Goal: Information Seeking & Learning: Check status

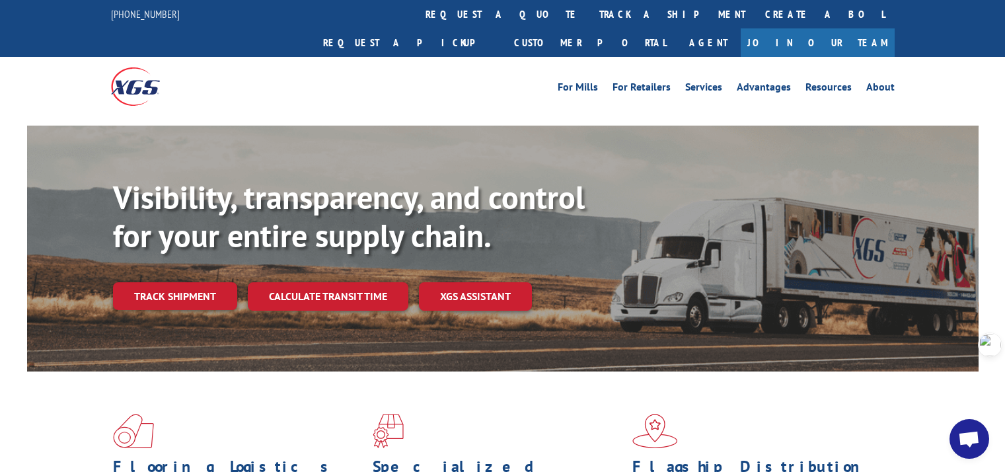
click at [193, 282] on link "Track shipment" at bounding box center [175, 296] width 124 height 28
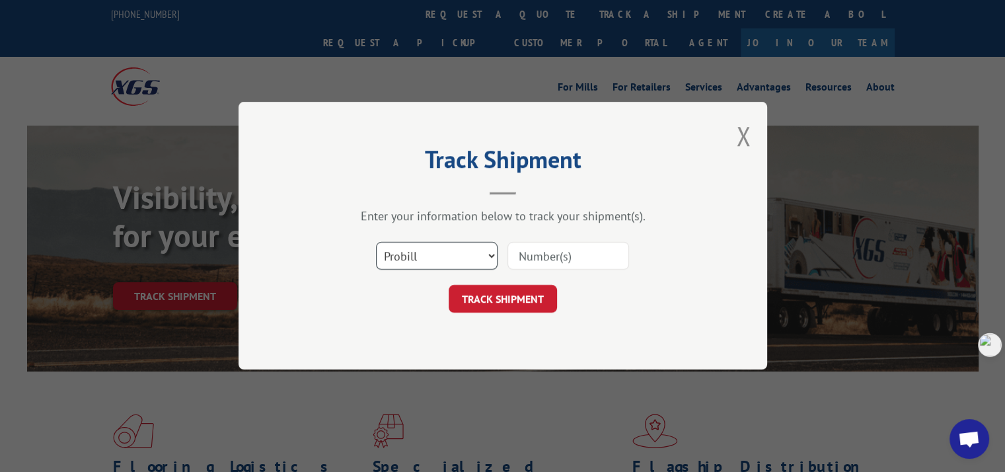
click at [428, 252] on select "Select category... Probill BOL PO" at bounding box center [437, 256] width 122 height 28
select select "po"
click at [376, 242] on select "Select category... Probill BOL PO" at bounding box center [437, 256] width 122 height 28
click at [547, 254] on input at bounding box center [568, 256] width 122 height 28
paste input "298137304"
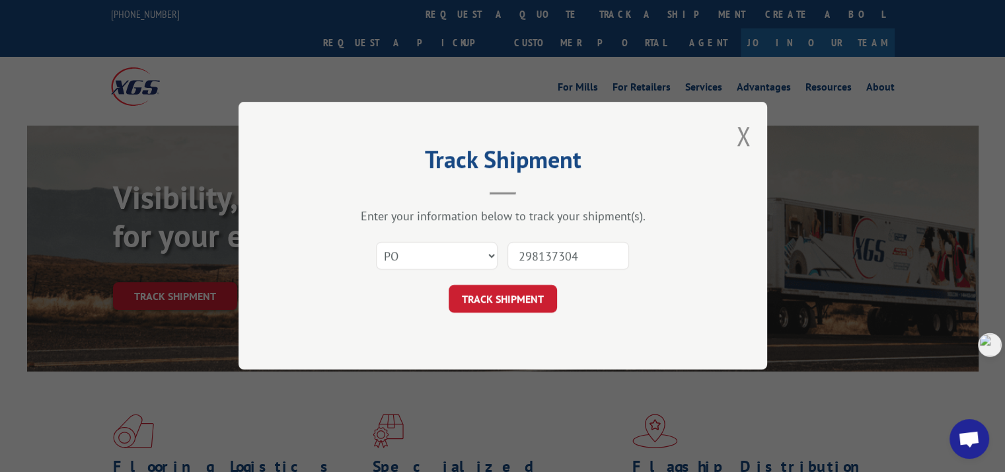
type input "298137304"
click at [531, 299] on button "TRACK SHIPMENT" at bounding box center [503, 299] width 108 height 28
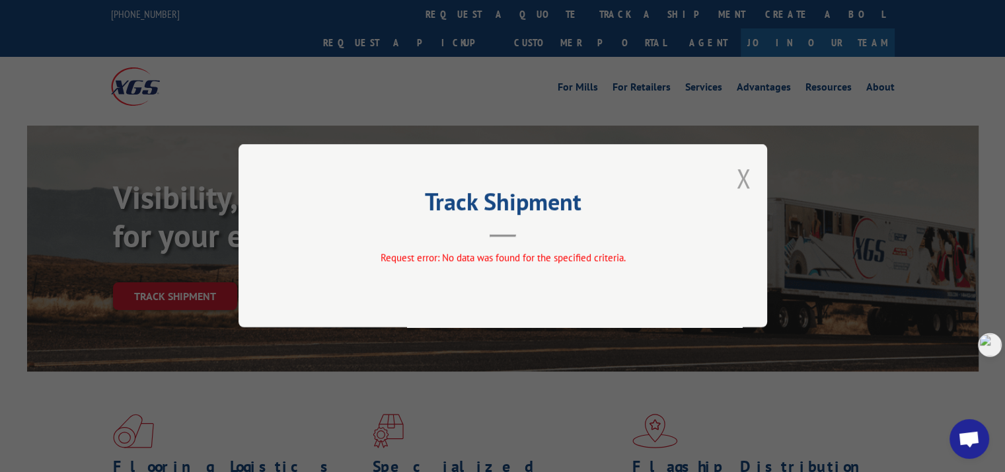
click at [742, 180] on button "Close modal" at bounding box center [743, 178] width 15 height 35
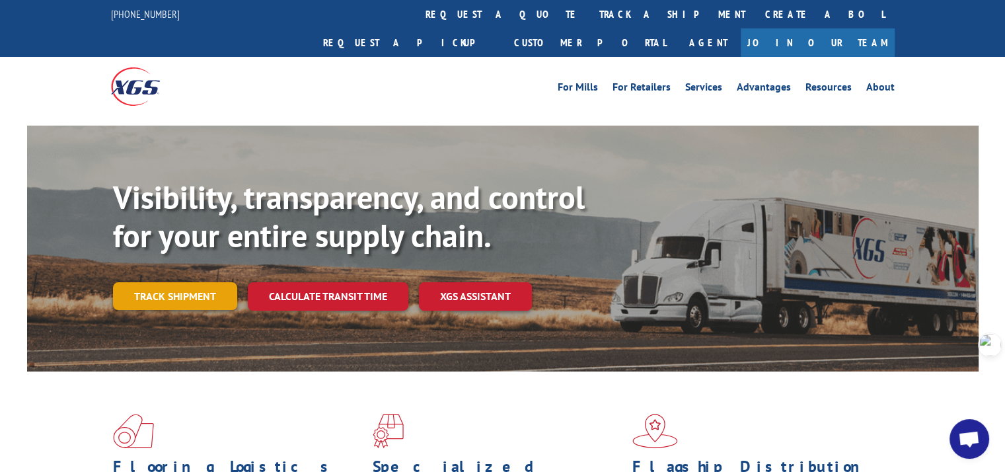
click at [180, 282] on link "Track shipment" at bounding box center [175, 296] width 124 height 28
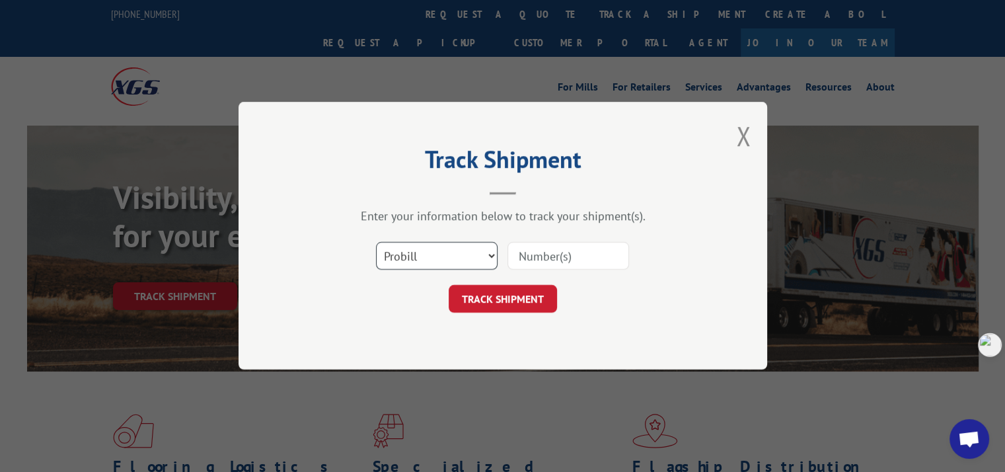
click at [418, 259] on select "Select category... Probill BOL PO" at bounding box center [437, 256] width 122 height 28
select select "po"
click at [376, 242] on select "Select category... Probill BOL PO" at bounding box center [437, 256] width 122 height 28
click at [536, 260] on input at bounding box center [568, 256] width 122 height 28
paste input "298126652"
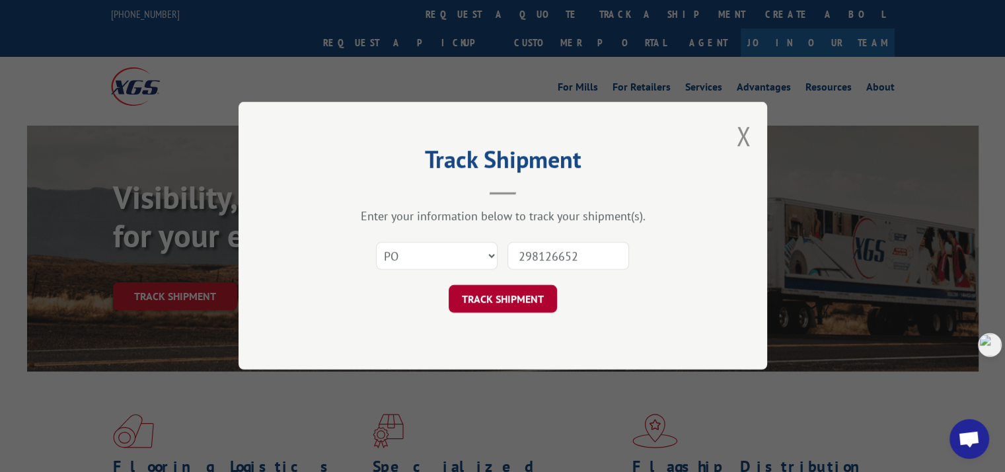
type input "298126652"
click at [536, 296] on button "TRACK SHIPMENT" at bounding box center [503, 299] width 108 height 28
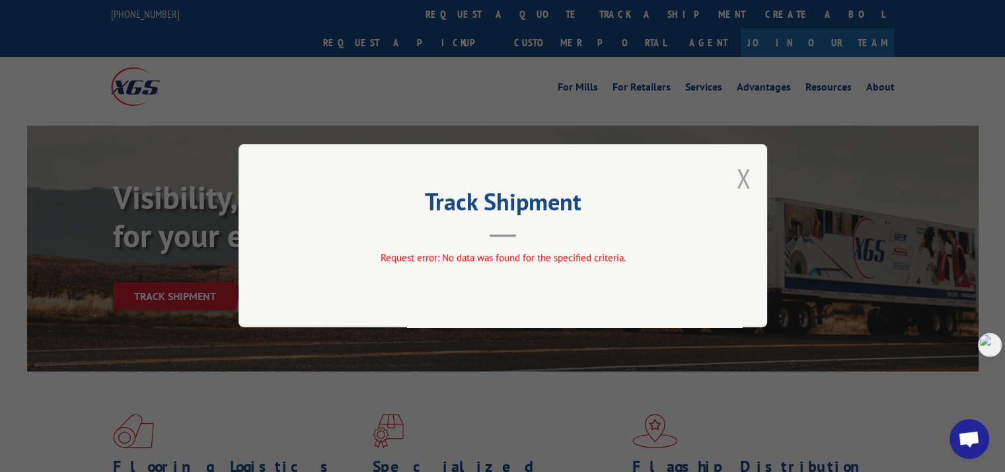
click at [745, 180] on button "Close modal" at bounding box center [743, 178] width 15 height 35
